Goal: Task Accomplishment & Management: Manage account settings

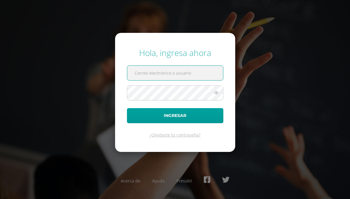
click at [173, 80] on input "text" at bounding box center [175, 73] width 96 height 15
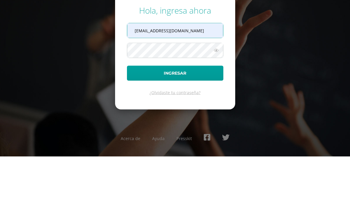
scroll to position [7, 0]
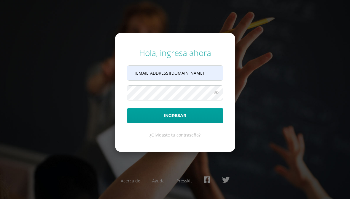
click at [177, 69] on input "fermeda2@gmail.com" at bounding box center [175, 73] width 96 height 15
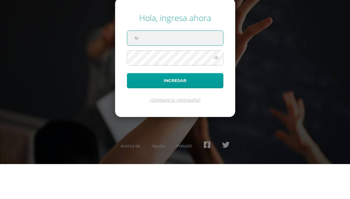
type input "f"
type input "[EMAIL_ADDRESS][DOMAIN_NAME]"
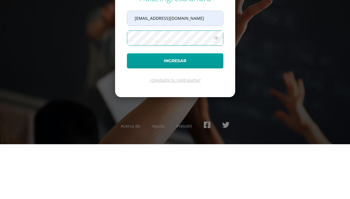
click at [206, 108] on button "Ingresar" at bounding box center [175, 115] width 96 height 15
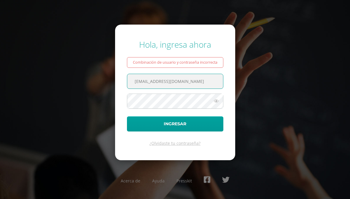
click at [210, 124] on button "Ingresar" at bounding box center [175, 124] width 96 height 15
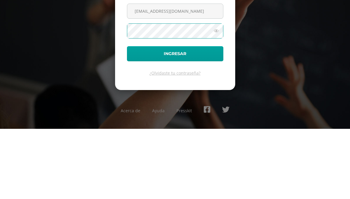
click at [194, 117] on button "Ingresar" at bounding box center [175, 124] width 96 height 15
